Goal: Task Accomplishment & Management: Manage account settings

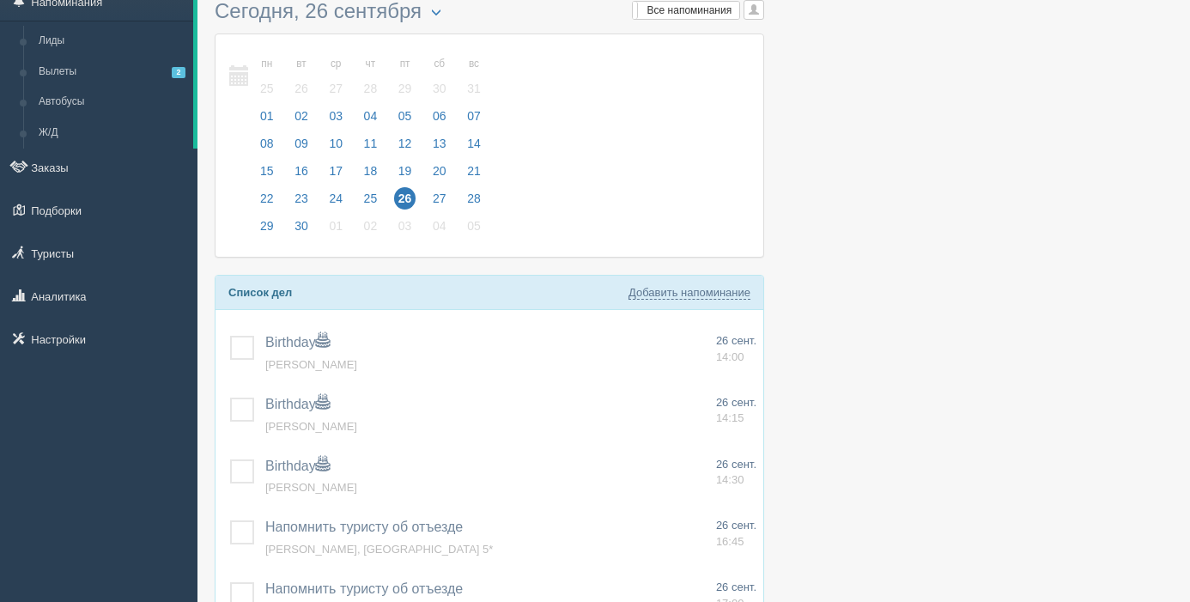
scroll to position [81, 0]
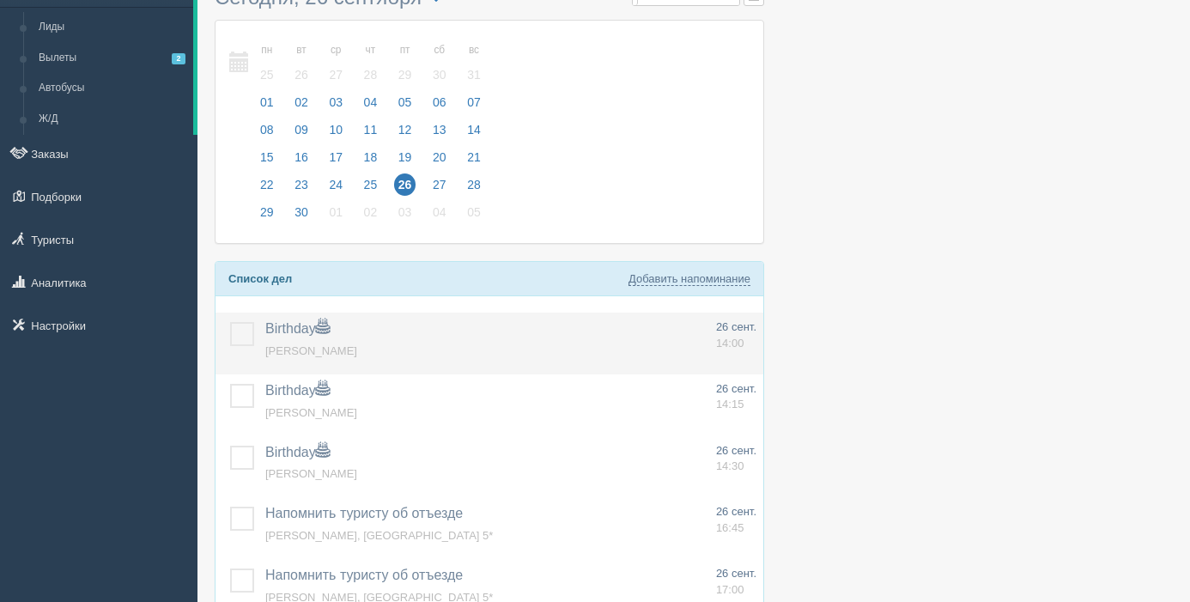
click at [230, 322] on label at bounding box center [230, 322] width 0 height 0
click at [0, 0] on input "checkbox" at bounding box center [0, 0] width 0 height 0
drag, startPoint x: 238, startPoint y: 396, endPoint x: 246, endPoint y: 373, distance: 24.7
click at [230, 384] on label at bounding box center [230, 384] width 0 height 0
click at [0, 0] on input "checkbox" at bounding box center [0, 0] width 0 height 0
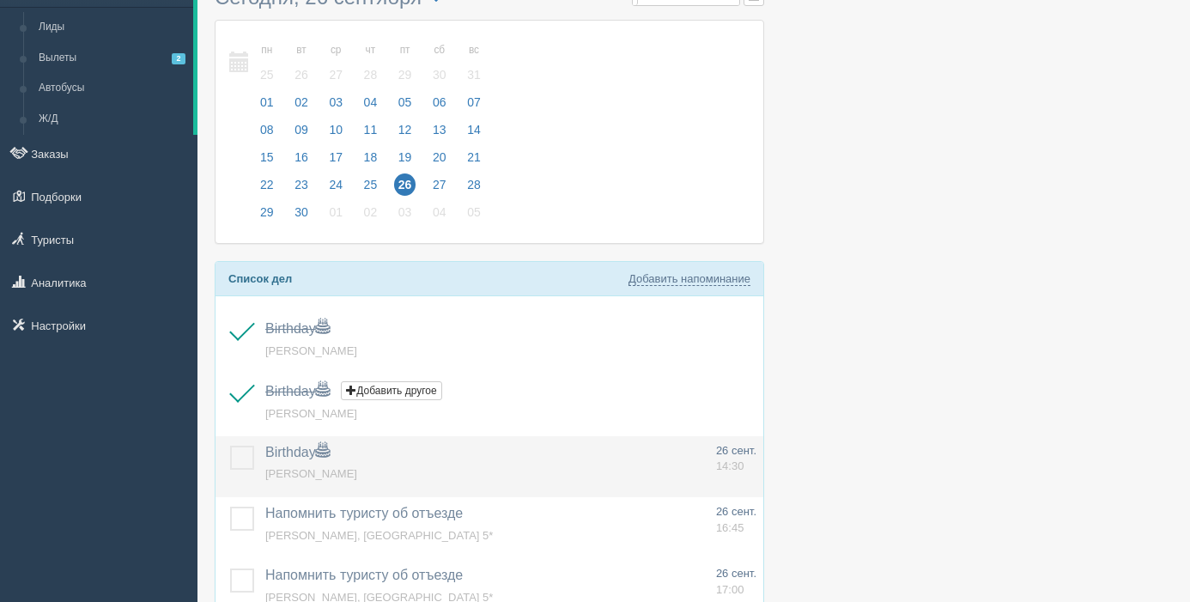
click at [230, 446] on label at bounding box center [230, 446] width 0 height 0
click at [0, 0] on input "checkbox" at bounding box center [0, 0] width 0 height 0
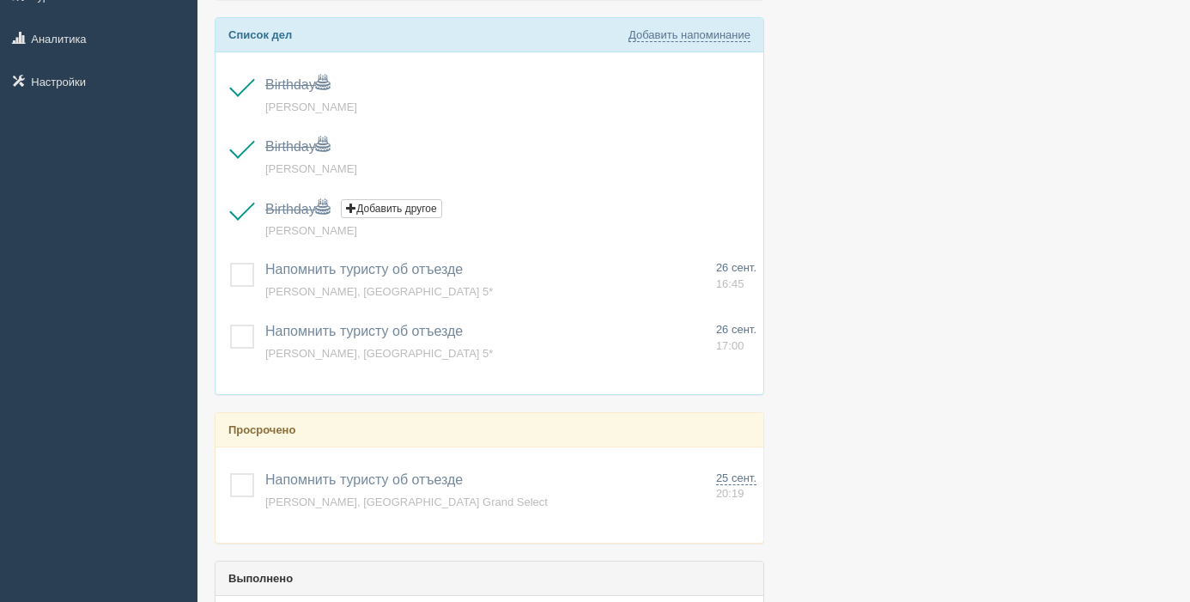
scroll to position [333, 0]
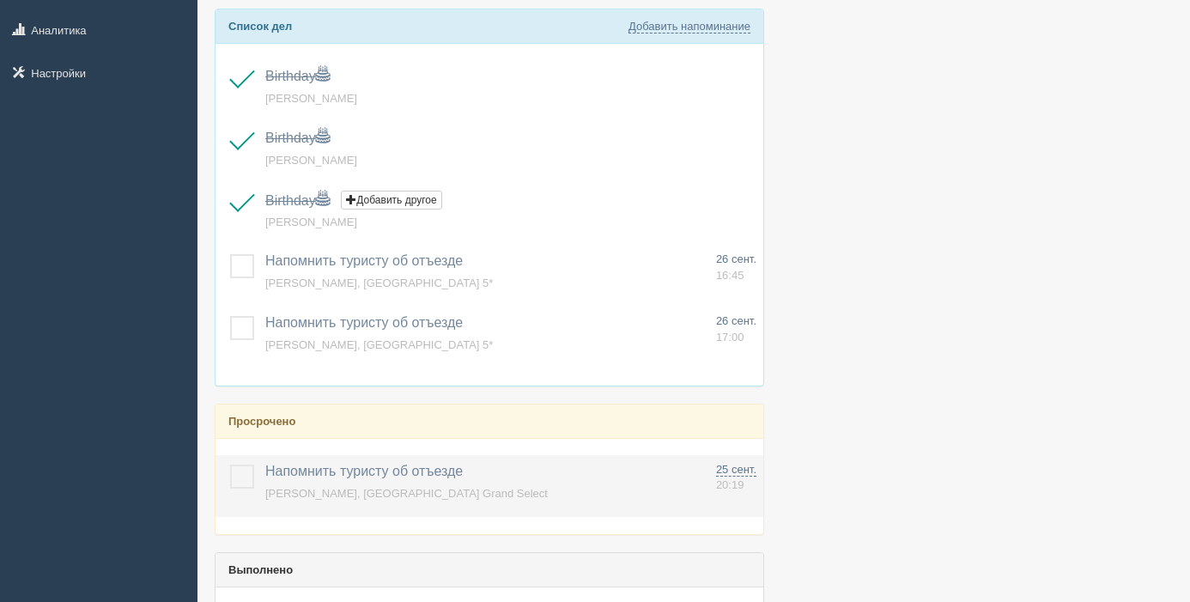
click at [230, 465] on label at bounding box center [230, 465] width 0 height 0
click at [0, 0] on input "checkbox" at bounding box center [0, 0] width 0 height 0
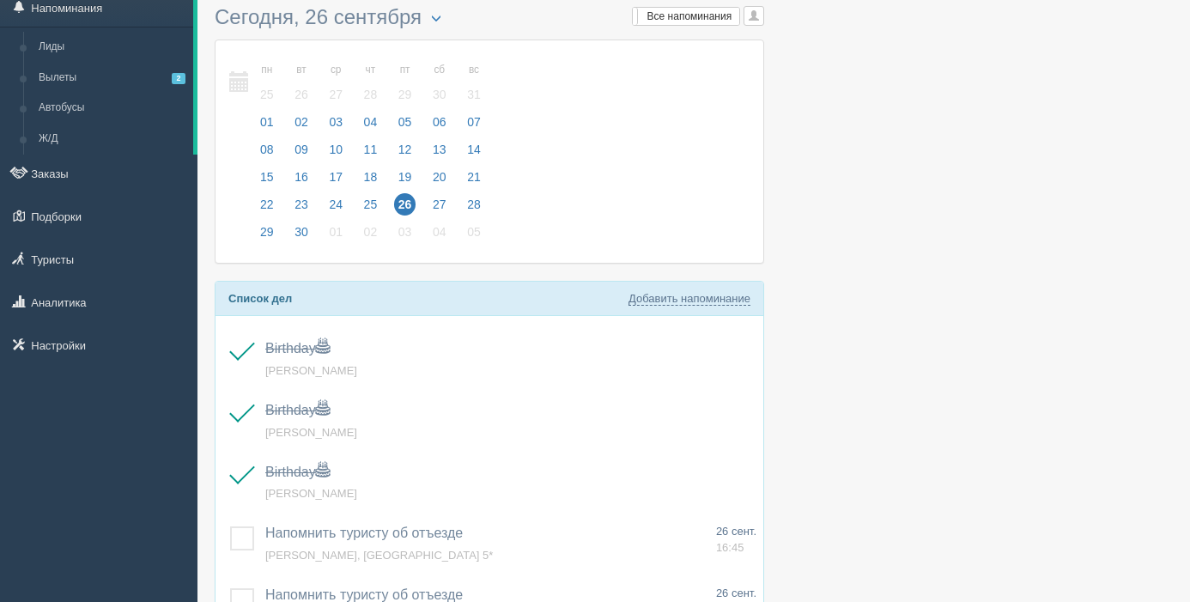
scroll to position [58, 0]
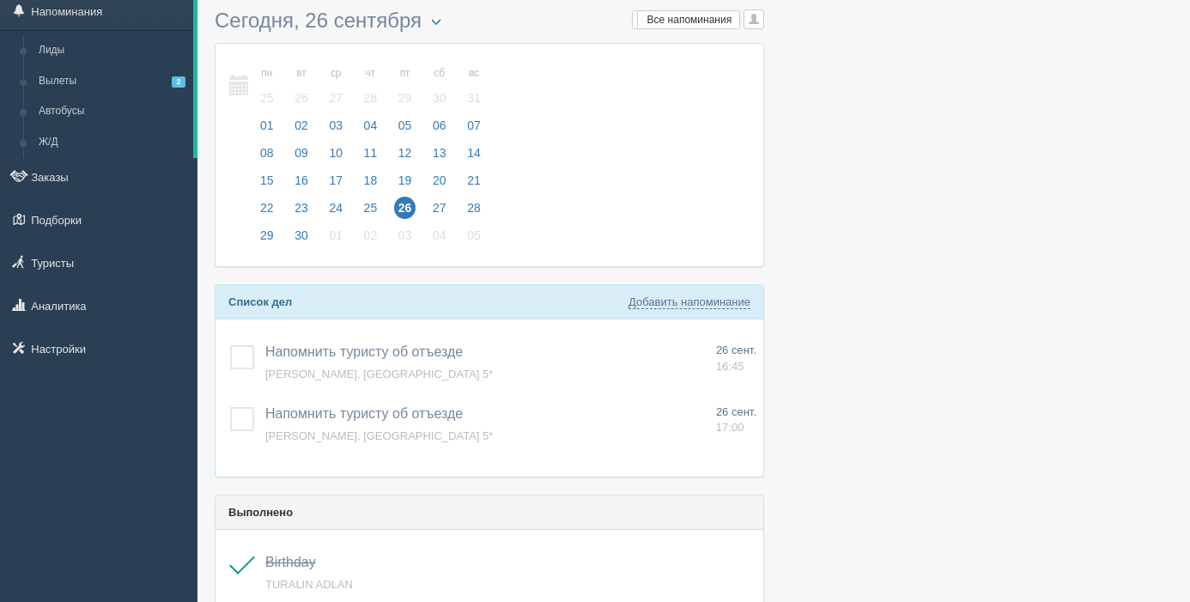
scroll to position [58, 0]
click at [446, 203] on span "27" at bounding box center [439, 208] width 22 height 22
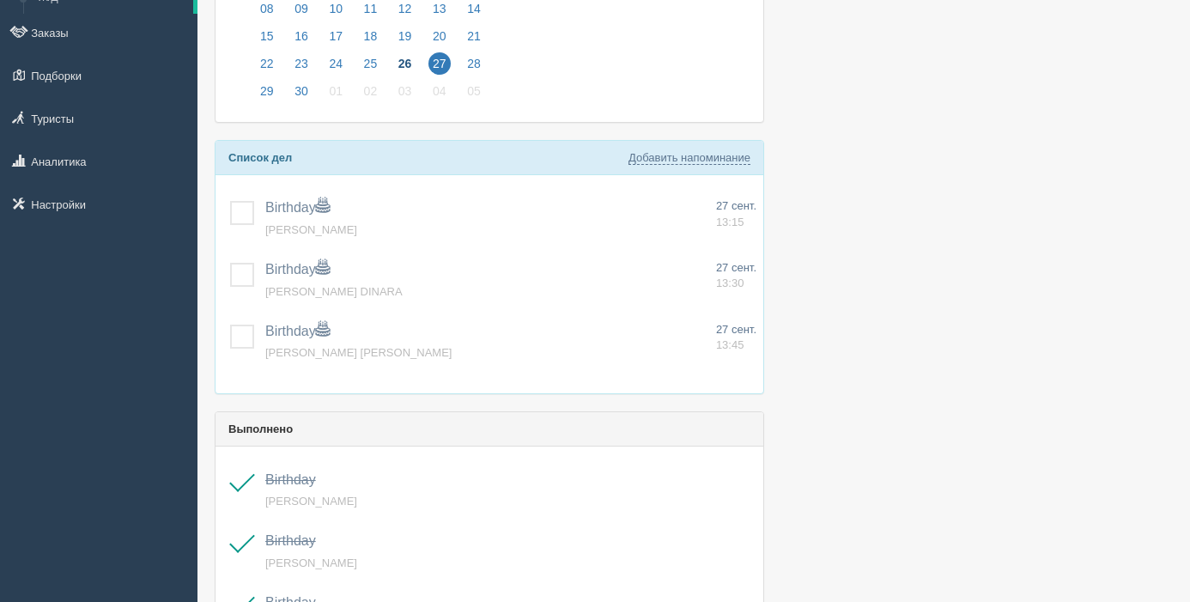
scroll to position [203, 0]
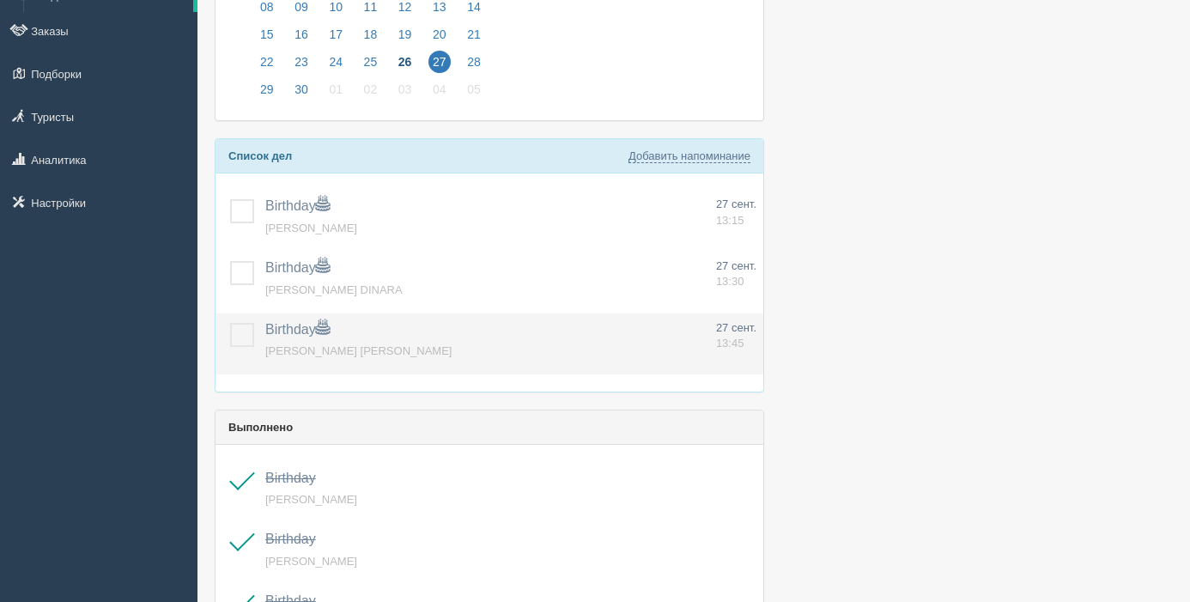
click at [230, 323] on label at bounding box center [230, 323] width 0 height 0
click at [0, 0] on input "checkbox" at bounding box center [0, 0] width 0 height 0
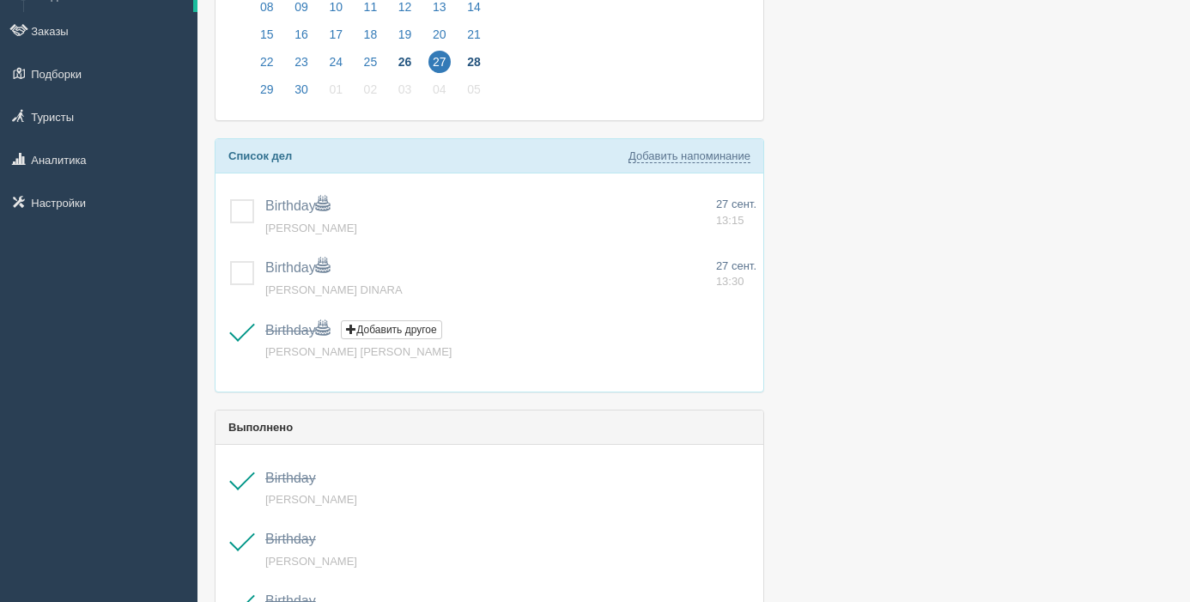
click at [477, 60] on span "28" at bounding box center [474, 62] width 22 height 22
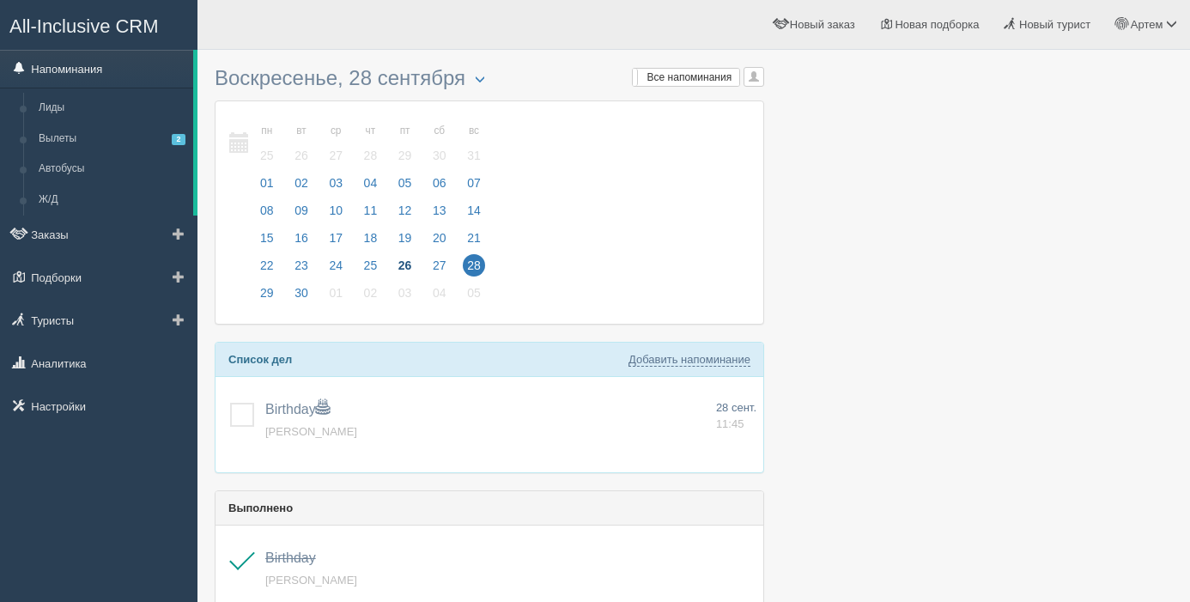
click at [100, 76] on link "Напоминания" at bounding box center [96, 69] width 193 height 38
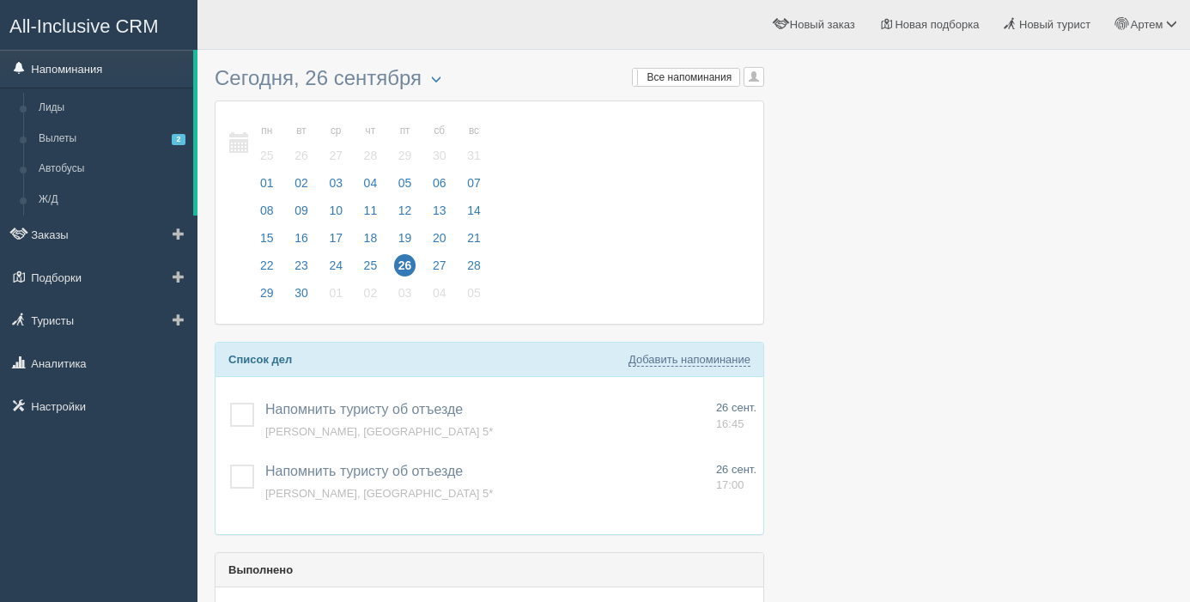
click at [83, 69] on link "Напоминания" at bounding box center [96, 69] width 193 height 38
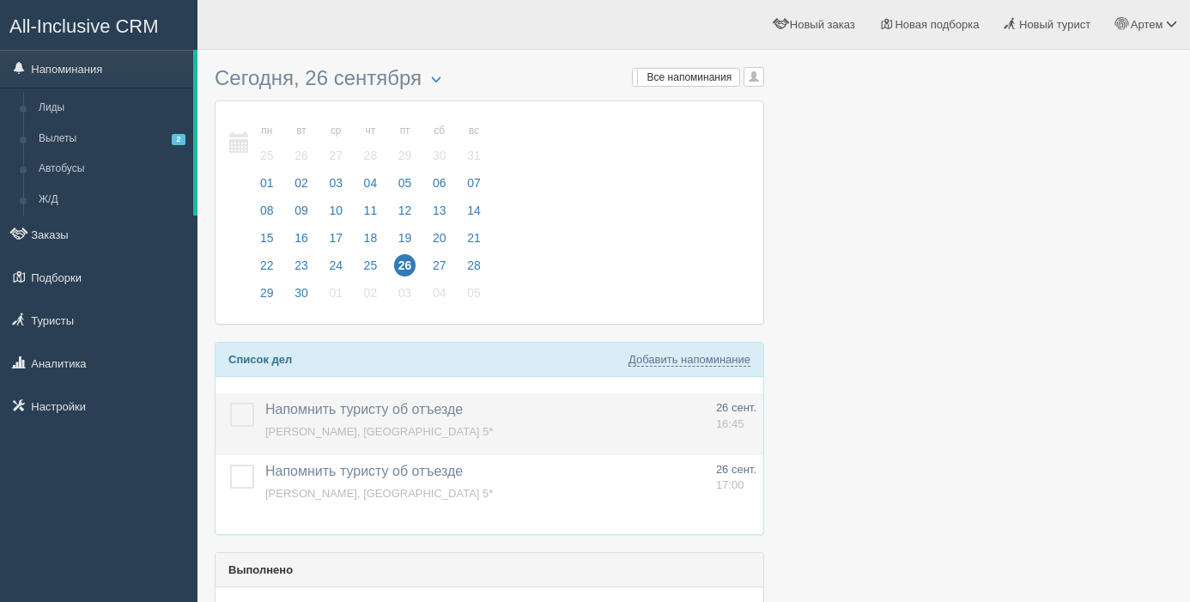
scroll to position [3, 0]
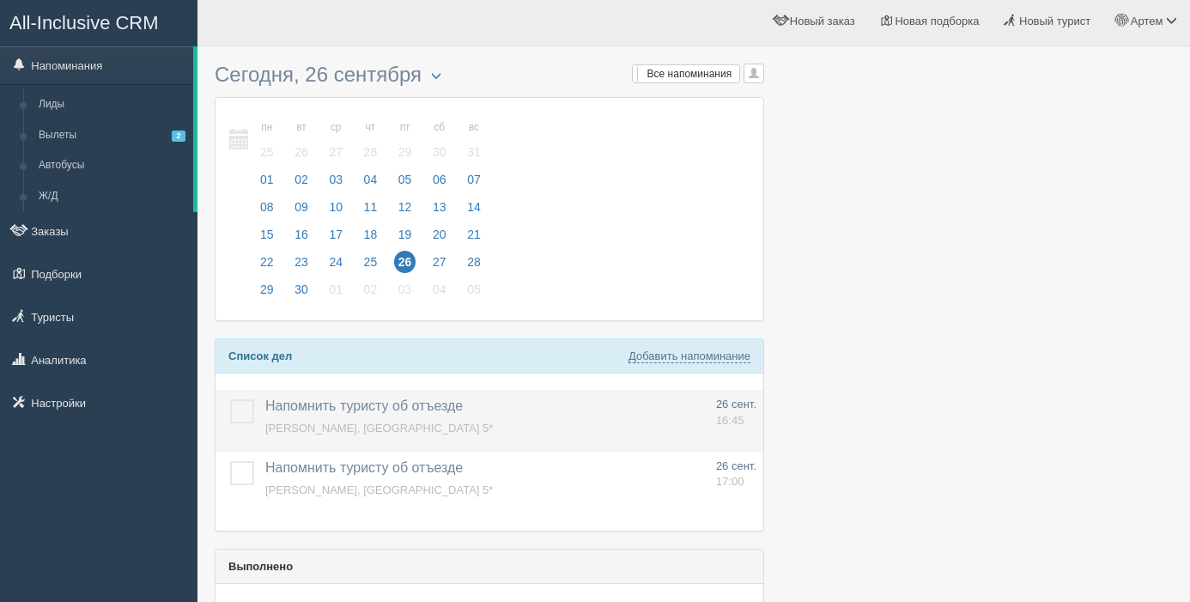
click at [230, 399] on label at bounding box center [230, 399] width 0 height 0
click at [0, 0] on input "checkbox" at bounding box center [0, 0] width 0 height 0
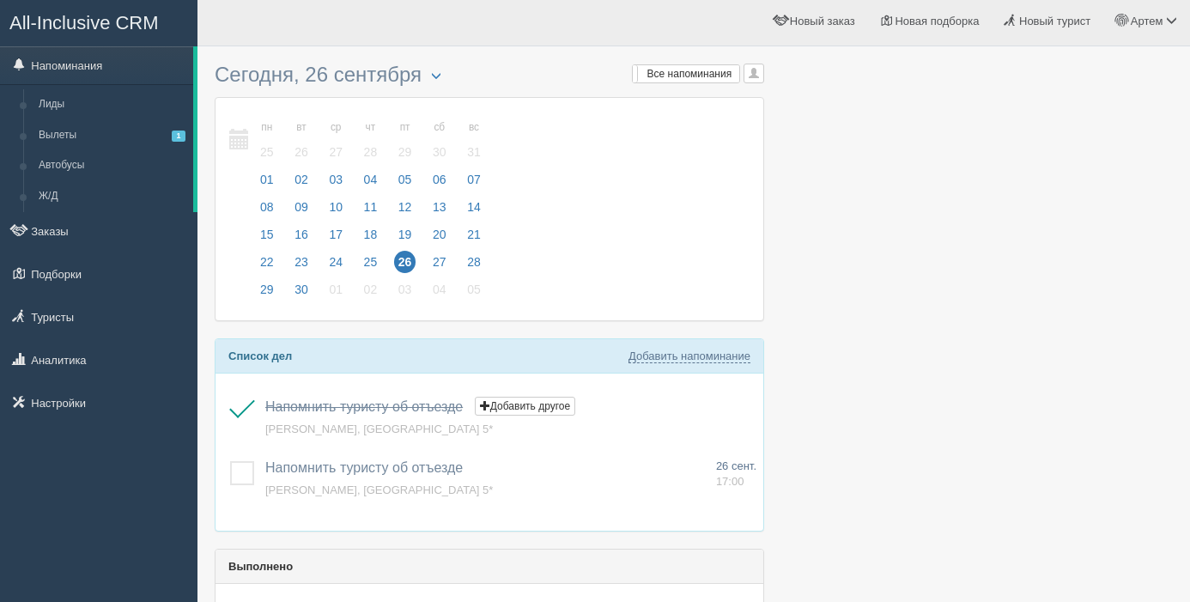
scroll to position [5, 0]
